Goal: Information Seeking & Learning: Learn about a topic

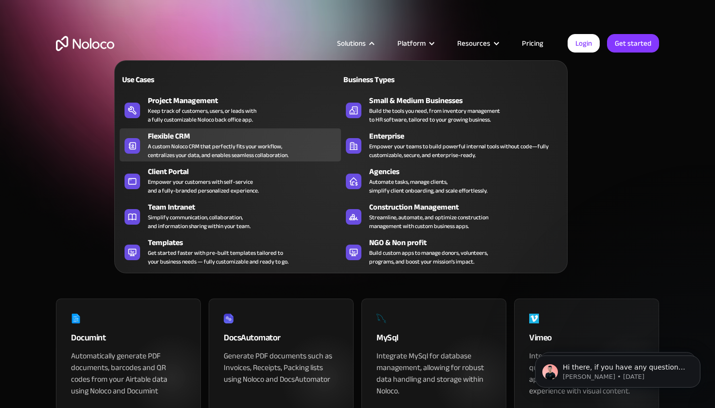
click at [166, 143] on div "A custom Noloco CRM that perfectly fits your workflow, centralizes your data, a…" at bounding box center [218, 151] width 141 height 18
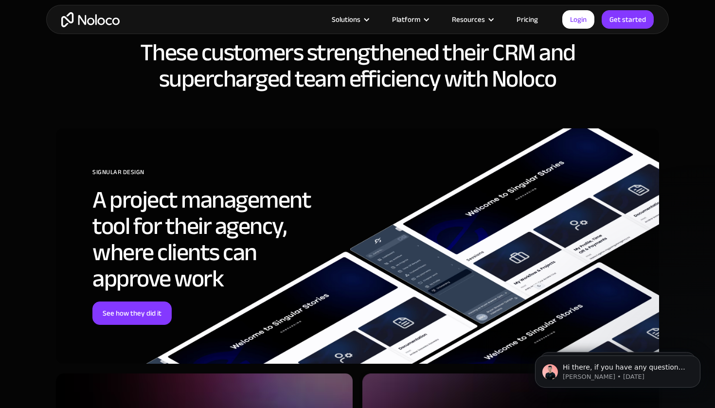
scroll to position [2455, 0]
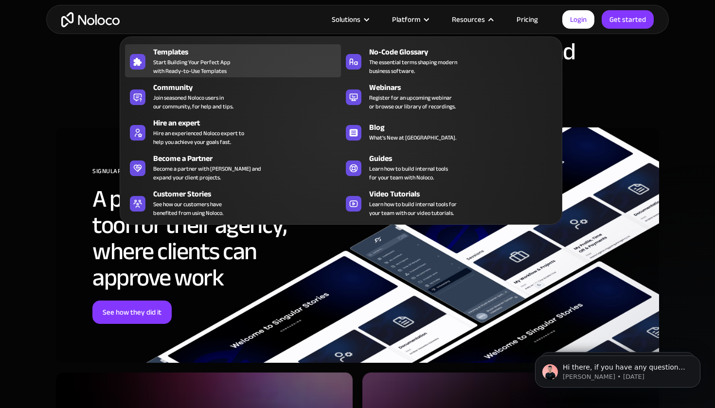
click at [196, 64] on span "Start Building Your Perfect App with Ready-to-Use Templates" at bounding box center [191, 67] width 77 height 18
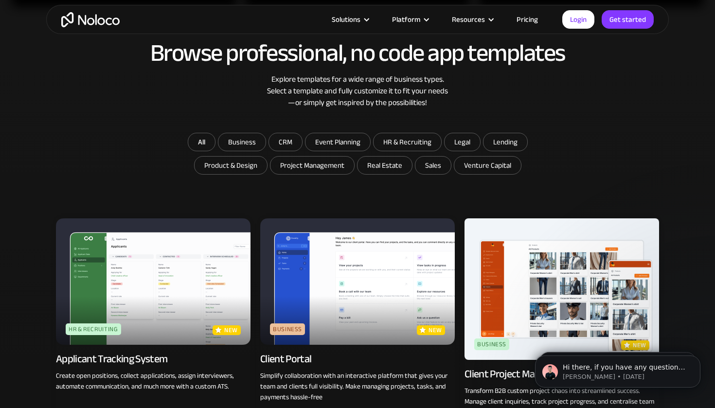
scroll to position [494, 0]
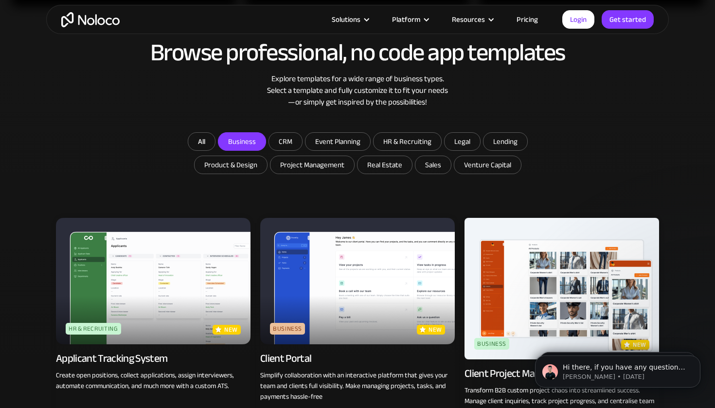
click at [242, 136] on input "Business" at bounding box center [242, 142] width 47 height 18
checkbox input "true"
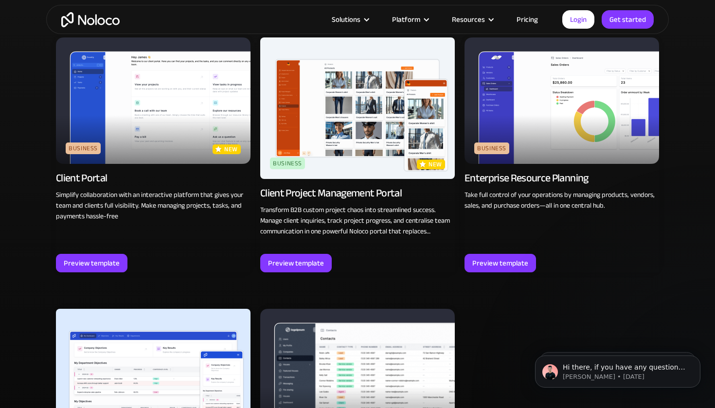
scroll to position [675, 0]
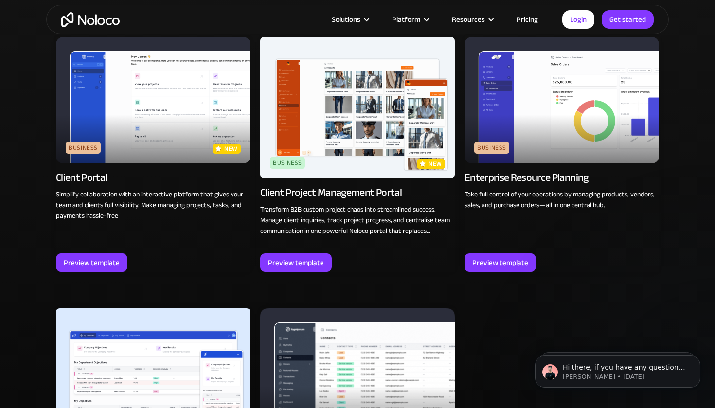
click at [526, 15] on link "Pricing" at bounding box center [528, 19] width 46 height 13
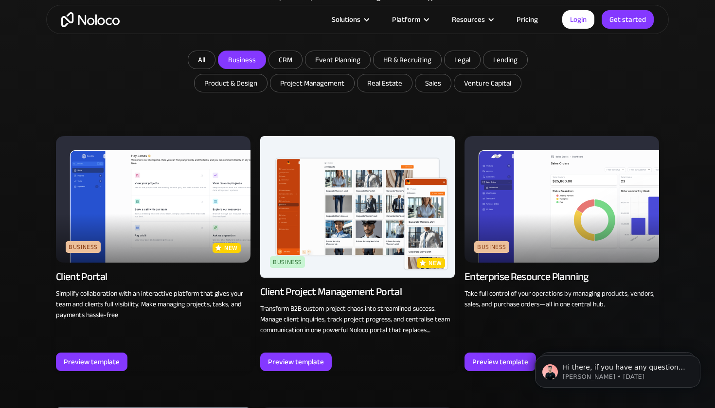
scroll to position [575, 0]
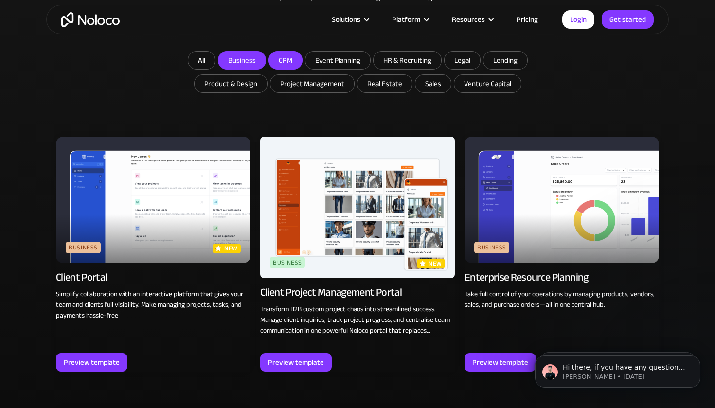
click at [266, 61] on input "CRM" at bounding box center [242, 61] width 47 height 18
checkbox input "true"
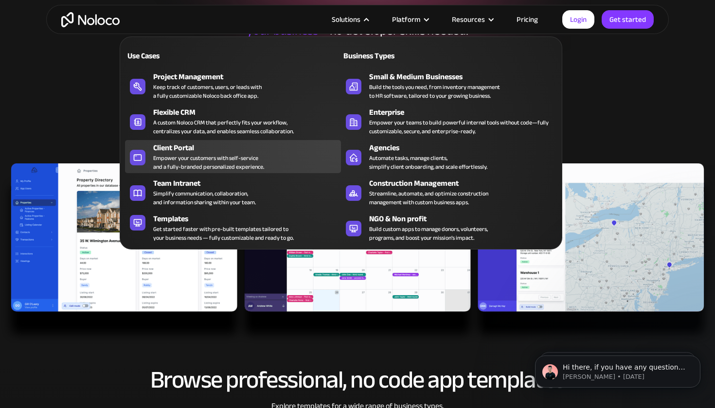
click at [179, 145] on div "Client Portal" at bounding box center [249, 148] width 192 height 12
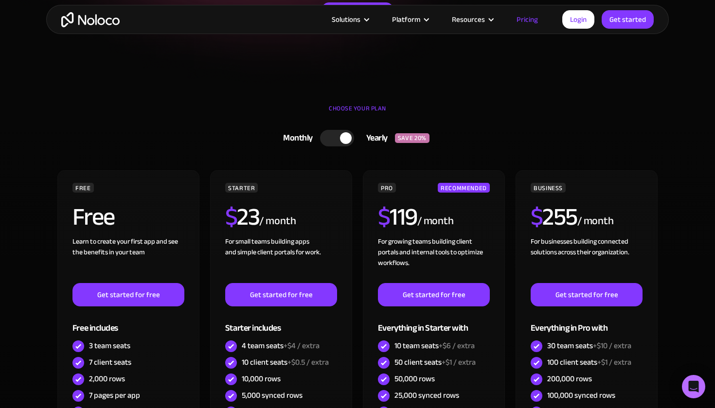
scroll to position [212, 0]
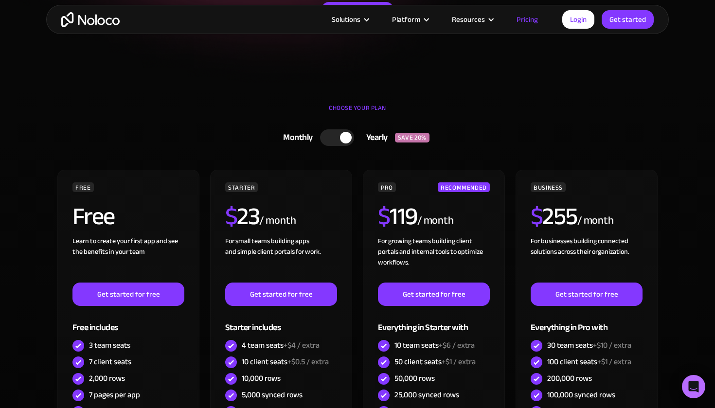
click at [332, 134] on div at bounding box center [337, 137] width 34 height 17
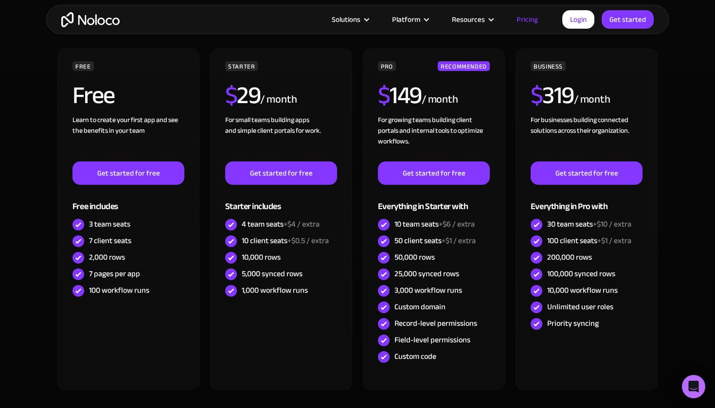
scroll to position [334, 0]
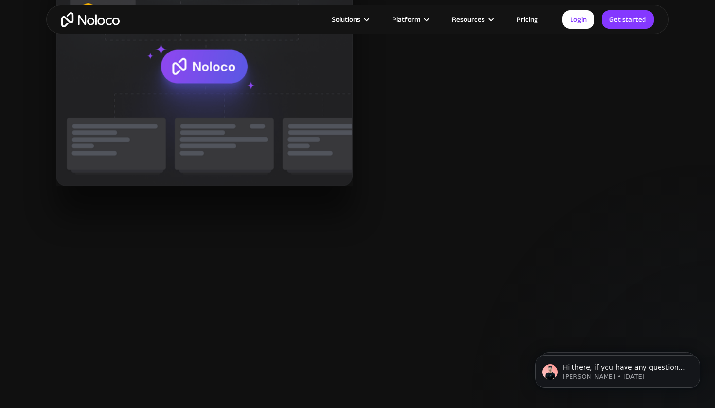
scroll to position [1332, 0]
